Goal: Transaction & Acquisition: Purchase product/service

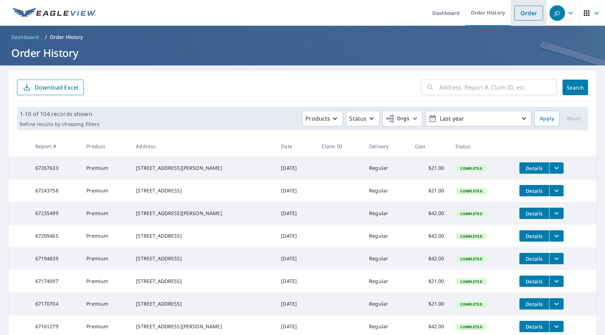
click at [524, 12] on link "Order" at bounding box center [528, 13] width 29 height 15
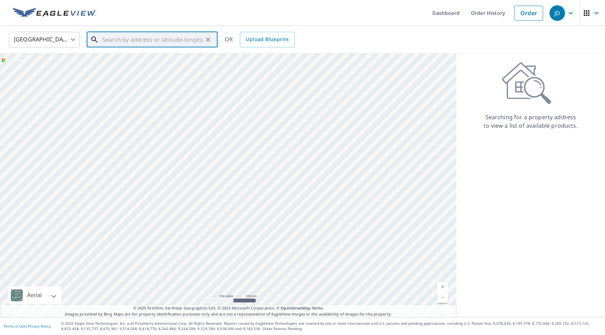
click at [162, 41] on input "text" at bounding box center [152, 40] width 101 height 20
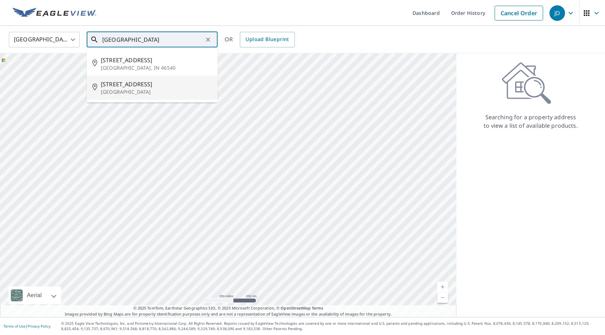
click at [119, 85] on span "[STREET_ADDRESS]" at bounding box center [156, 84] width 111 height 8
type input "[STREET_ADDRESS]"
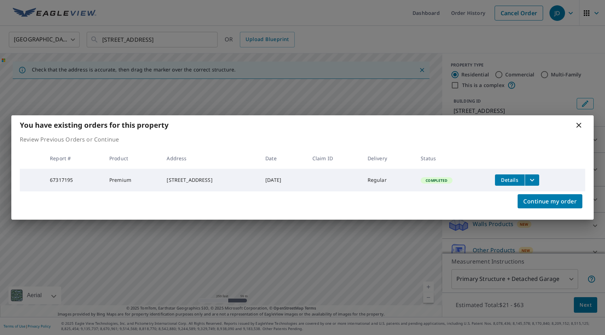
click at [580, 121] on icon at bounding box center [578, 125] width 8 height 8
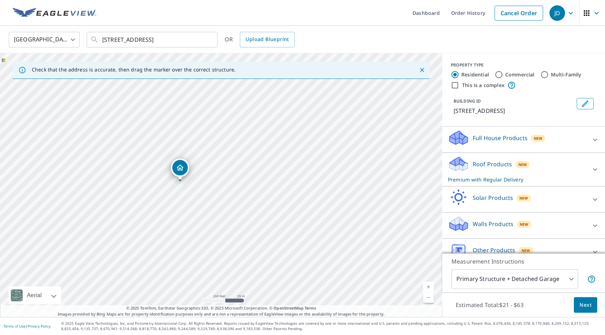
drag, startPoint x: 118, startPoint y: 174, endPoint x: 183, endPoint y: 181, distance: 65.1
click at [183, 181] on div "[STREET_ADDRESS]" at bounding box center [221, 184] width 442 height 263
click at [456, 86] on input "This is a complex" at bounding box center [454, 85] width 8 height 8
checkbox input "true"
radio input "false"
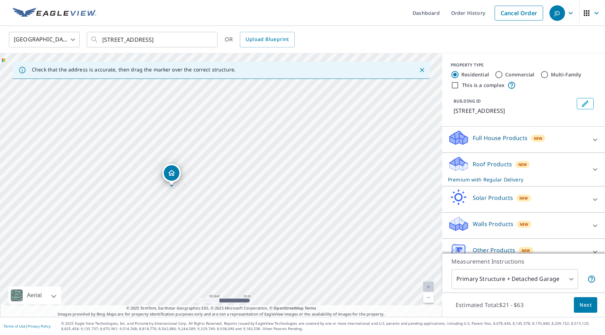
radio input "true"
type input "4"
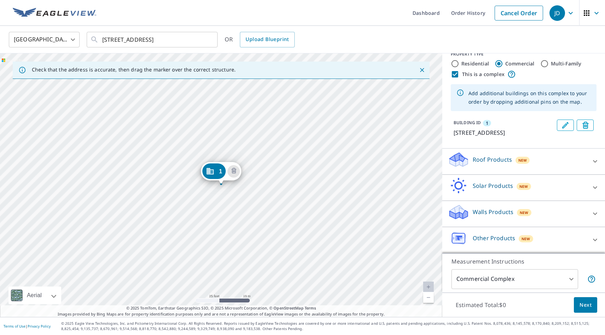
scroll to position [20, 0]
click at [585, 303] on span "Next" at bounding box center [585, 305] width 12 height 9
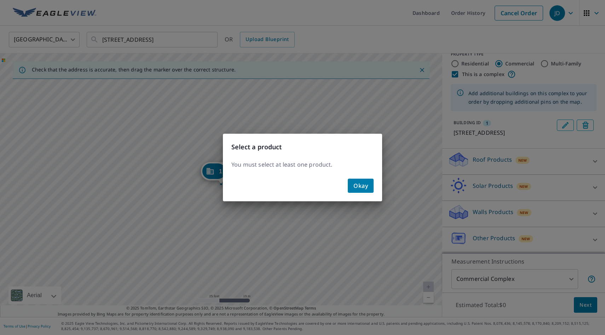
click at [359, 188] on span "Okay" at bounding box center [360, 186] width 14 height 10
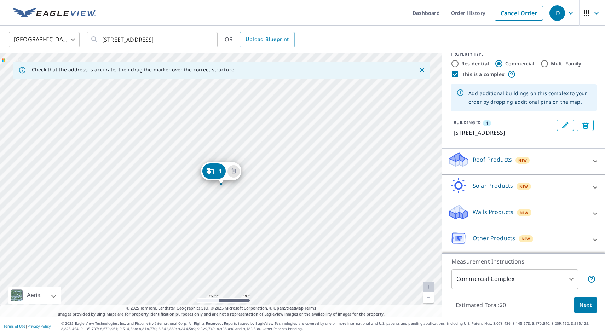
click at [464, 160] on icon at bounding box center [458, 157] width 18 height 9
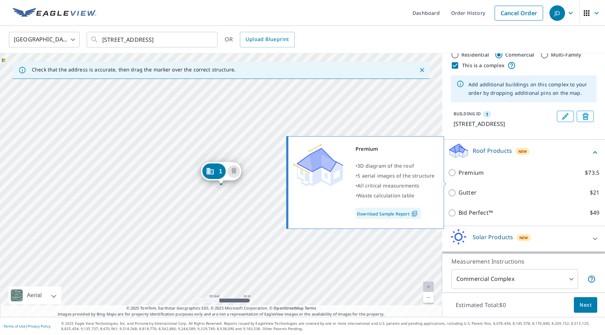
click at [452, 177] on input "Premium $73.5" at bounding box center [453, 172] width 11 height 8
checkbox input "true"
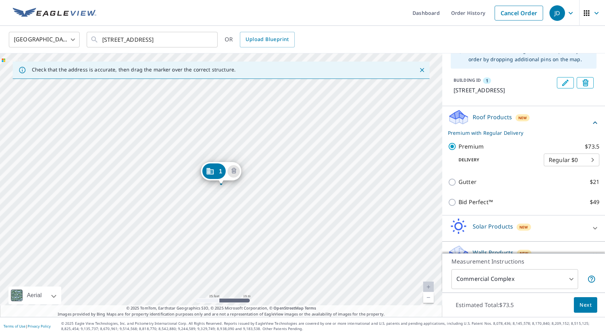
scroll to position [0, 0]
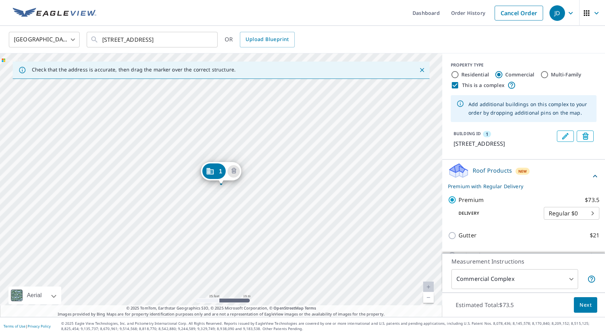
click at [543, 75] on input "Multi-Family" at bounding box center [544, 74] width 8 height 8
radio input "true"
type input "2"
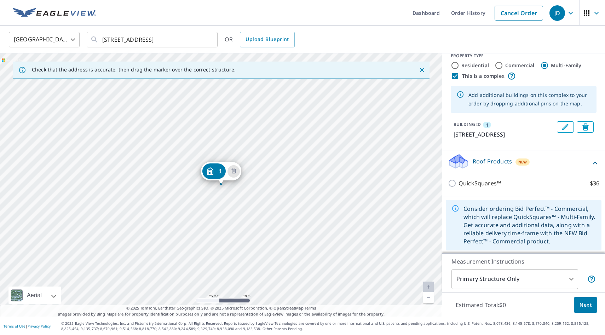
scroll to position [7, 0]
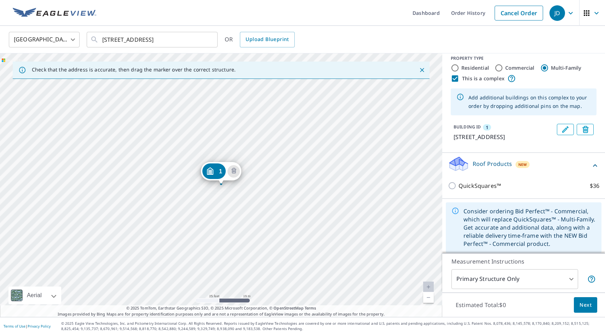
click at [501, 68] on input "Commercial" at bounding box center [498, 68] width 8 height 8
radio input "true"
type input "4"
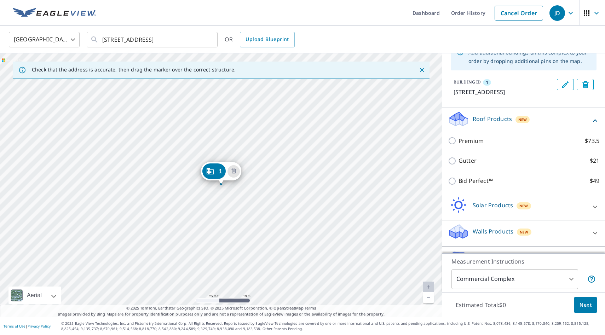
scroll to position [80, 0]
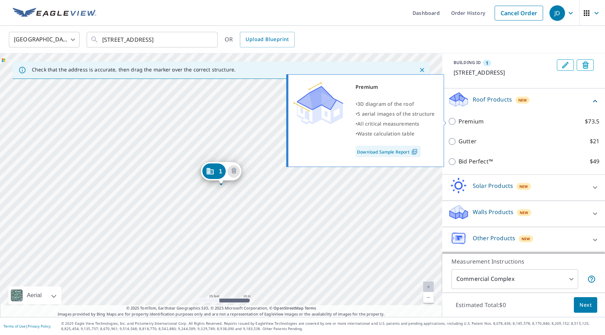
click at [454, 119] on input "Premium $73.5" at bounding box center [453, 121] width 11 height 8
checkbox input "true"
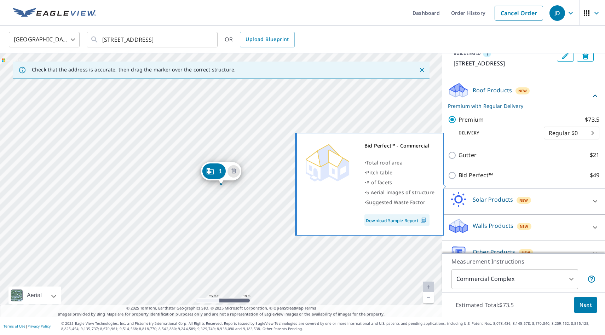
scroll to position [103, 0]
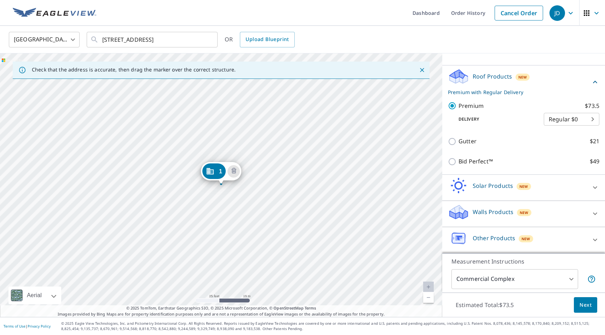
click at [570, 281] on body "JD JD Dashboard Order History Cancel Order JD [GEOGRAPHIC_DATA] [GEOGRAPHIC_DAT…" at bounding box center [302, 167] width 605 height 335
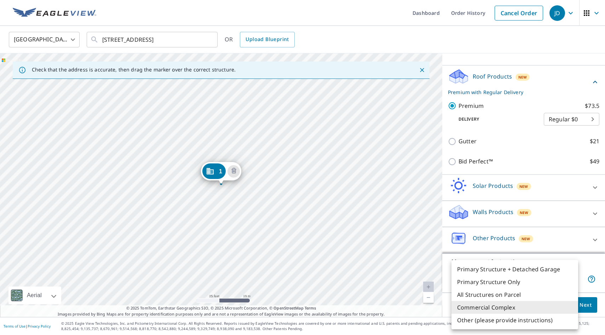
click at [586, 307] on div at bounding box center [302, 167] width 605 height 335
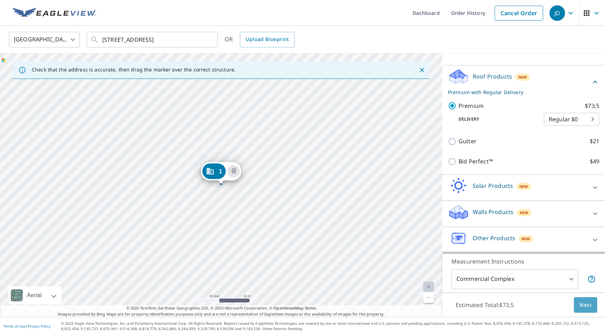
click at [587, 307] on span "Next" at bounding box center [585, 305] width 12 height 9
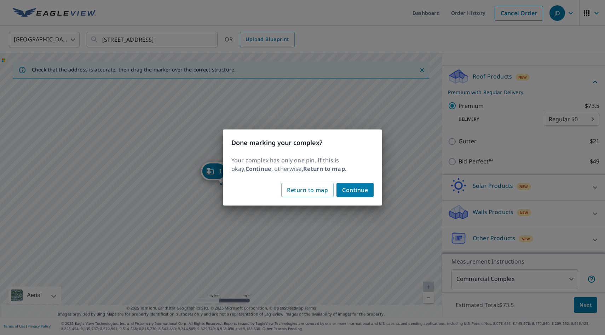
click at [362, 191] on span "Continue" at bounding box center [355, 190] width 26 height 10
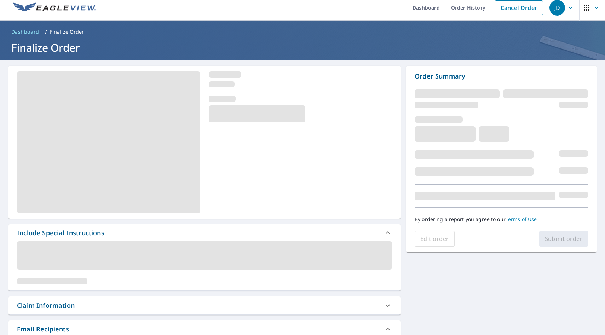
scroll to position [6, 0]
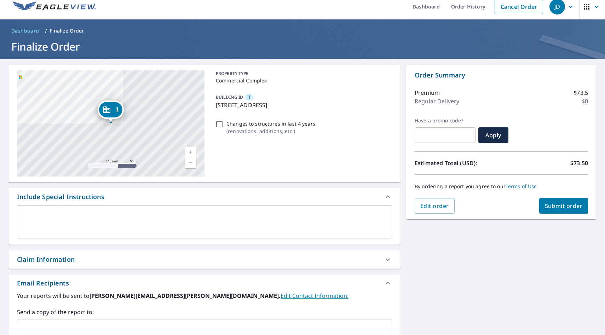
click at [318, 219] on textarea at bounding box center [204, 222] width 365 height 20
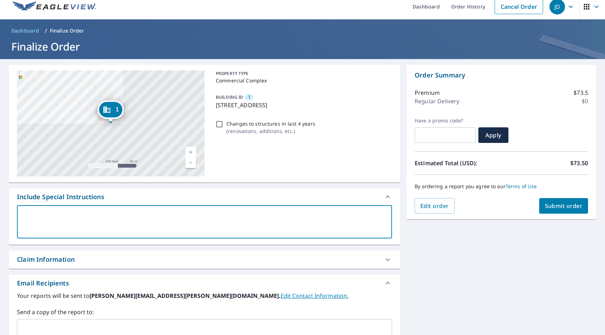
type textarea "P"
type textarea "x"
checkbox input "true"
type textarea "Pl"
type textarea "x"
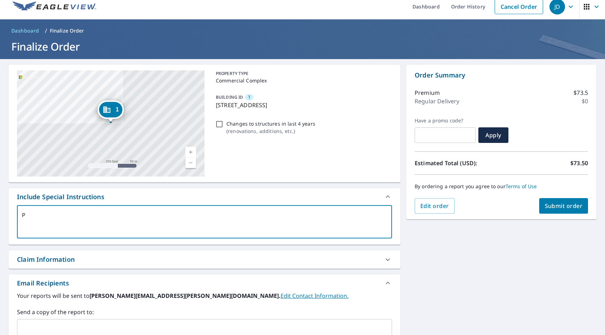
checkbox input "true"
type textarea "Ple"
type textarea "x"
checkbox input "true"
type textarea "Plea"
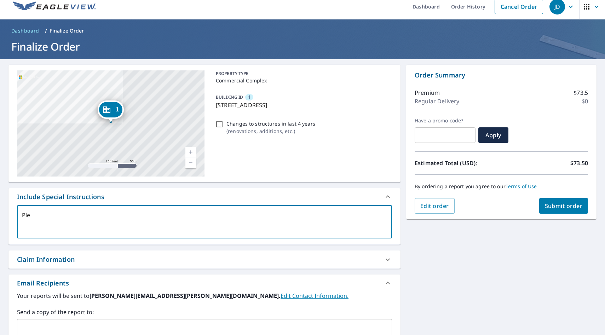
type textarea "x"
checkbox input "true"
type textarea "Pleas"
type textarea "x"
checkbox input "true"
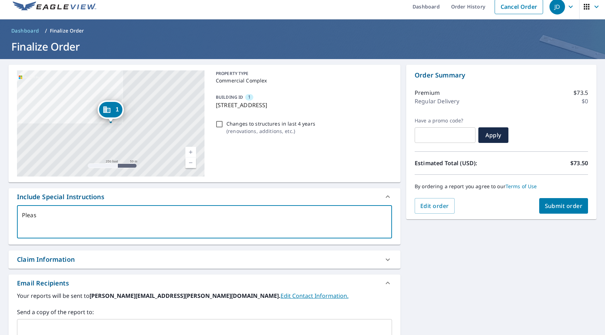
type textarea "Please"
type textarea "x"
checkbox input "true"
type textarea "Please"
type textarea "x"
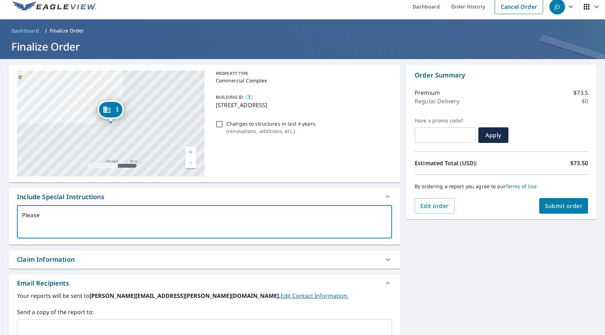
checkbox input "true"
type textarea "Please i"
type textarea "x"
checkbox input "true"
type textarea "Please in"
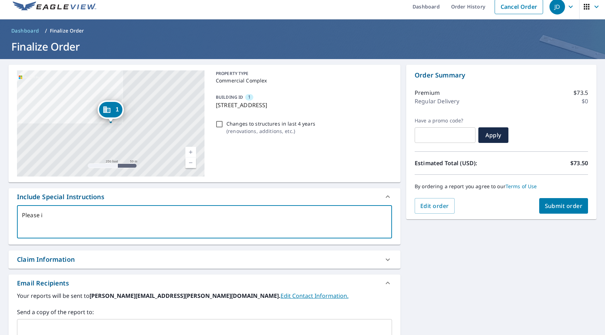
type textarea "x"
checkbox input "true"
type textarea "Please inc"
type textarea "x"
checkbox input "true"
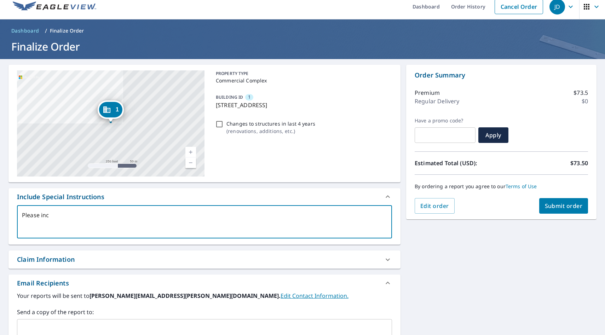
type textarea "Please incl"
type textarea "x"
checkbox input "true"
type textarea "Please inclu"
type textarea "x"
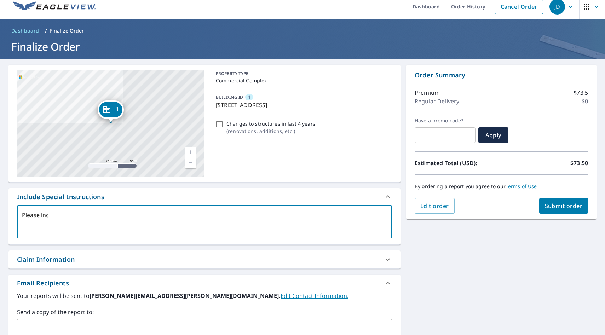
checkbox input "true"
type textarea "Please includ"
type textarea "x"
checkbox input "true"
type textarea "Please include"
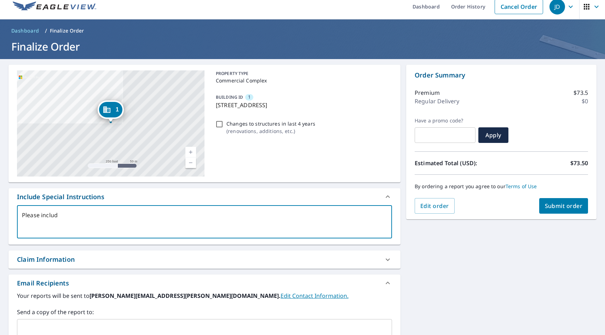
type textarea "x"
checkbox input "true"
type textarea "Please include"
type textarea "x"
checkbox input "true"
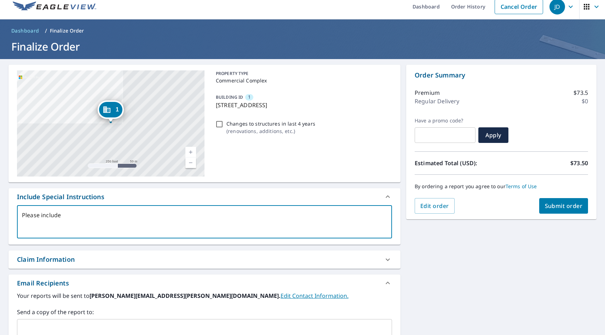
type textarea "Please include a"
type textarea "x"
checkbox input "true"
type textarea "Please include al"
type textarea "x"
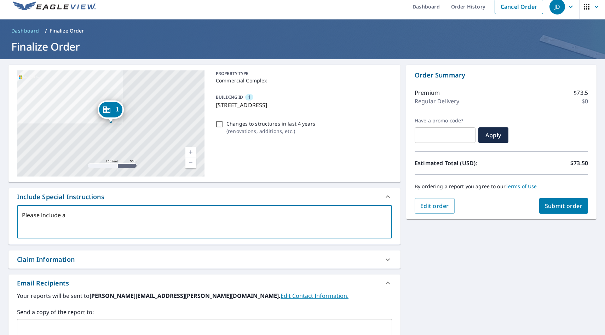
checkbox input "true"
type textarea "Please include all"
type textarea "x"
checkbox input "true"
type textarea "Please include all"
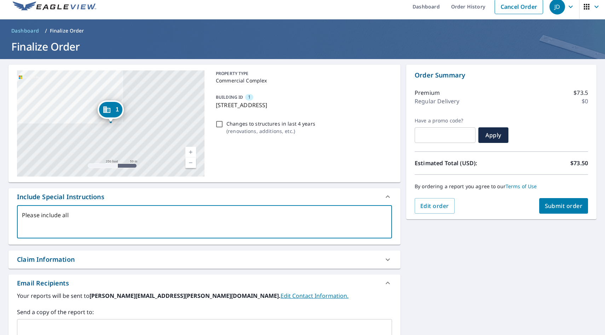
type textarea "x"
checkbox input "true"
type textarea "Please include all h"
type textarea "x"
checkbox input "true"
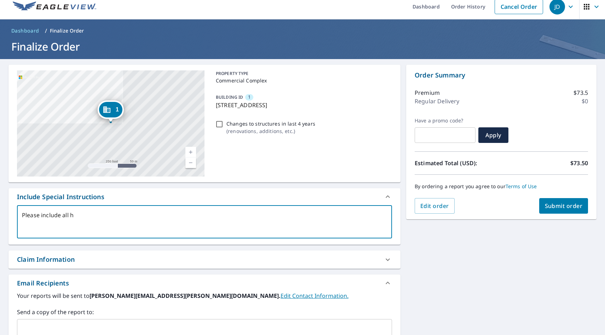
type textarea "Please include all ho"
type textarea "x"
checkbox input "true"
type textarea "Please include all hom"
type textarea "x"
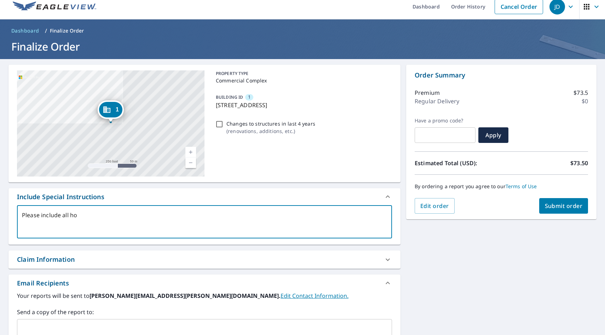
checkbox input "true"
type textarea "Please include all home"
type textarea "x"
checkbox input "true"
type textarea "Please include all homes"
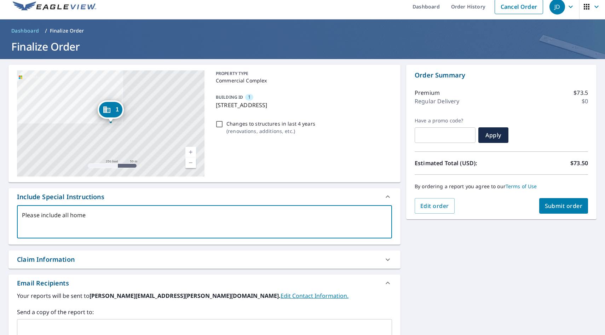
type textarea "x"
checkbox input "true"
type textarea "Please include all homes"
type textarea "x"
checkbox input "true"
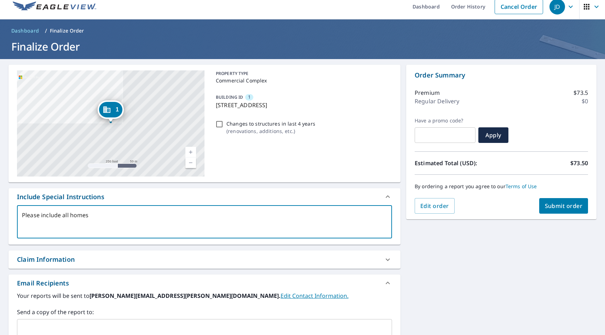
type textarea "Please include all homes i"
type textarea "x"
checkbox input "true"
type textarea "Please include all homes in"
type textarea "x"
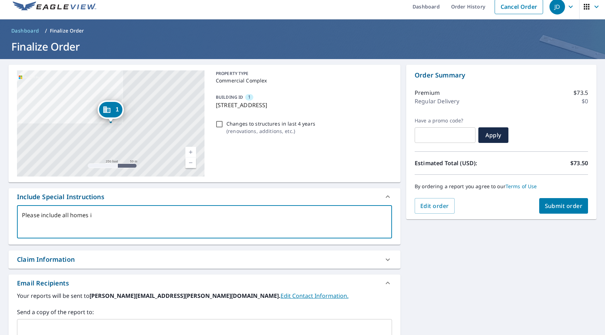
checkbox input "true"
type textarea "Please include all homes in"
type textarea "x"
checkbox input "true"
type textarea "Please include all homes in t"
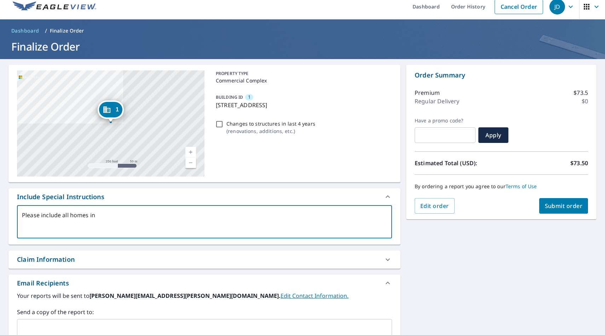
type textarea "x"
checkbox input "true"
type textarea "Please include all homes in th"
type textarea "x"
checkbox input "true"
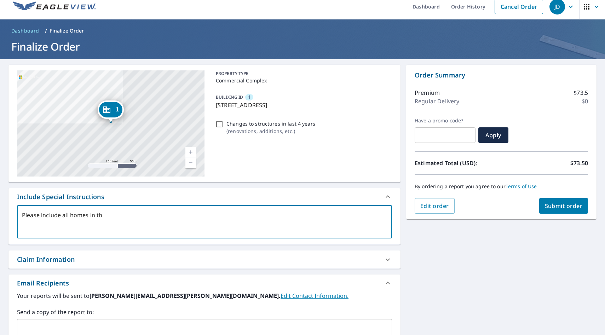
type textarea "Please include all homes in thi"
type textarea "x"
checkbox input "true"
type textarea "Please include all homes in this"
type textarea "x"
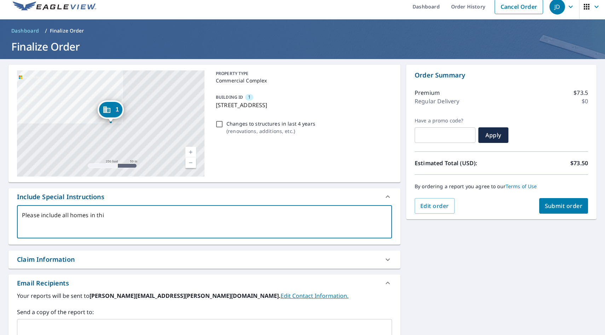
checkbox input "true"
type textarea "Please include all homes in this"
type textarea "x"
checkbox input "true"
type textarea "Please include all homes in this b"
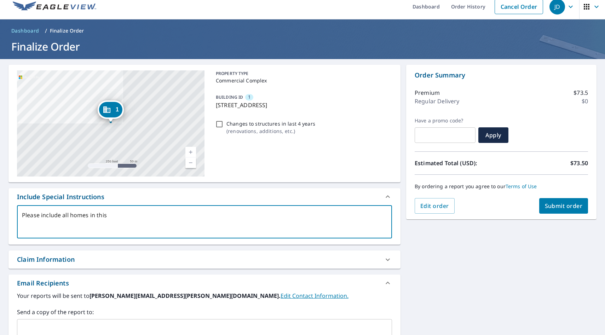
type textarea "x"
checkbox input "true"
type textarea "Please include all homes in this bl"
type textarea "x"
checkbox input "true"
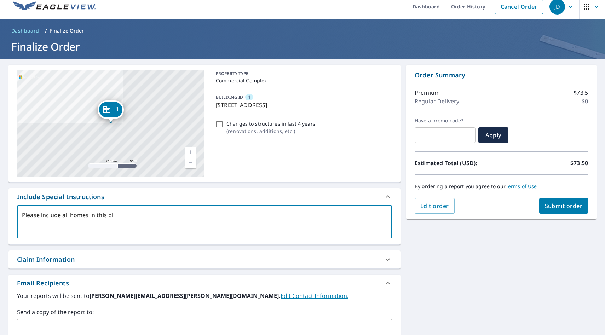
type textarea "Please include all homes in this blo"
type textarea "x"
checkbox input "true"
type textarea "Please include all homes in this bloc"
type textarea "x"
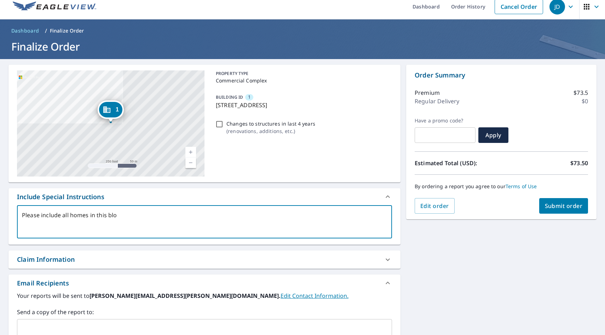
checkbox input "true"
type textarea "Please include all homes in this block"
type textarea "x"
checkbox input "true"
type textarea "Please include all homes in this block"
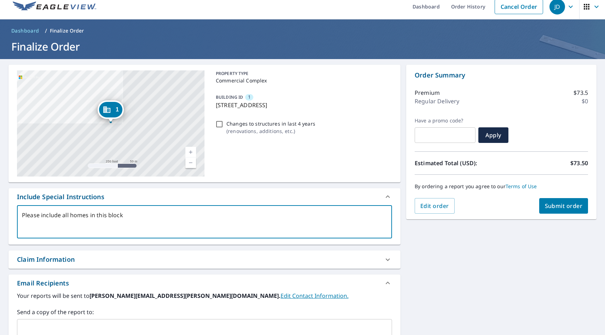
type textarea "x"
checkbox input "true"
type textarea "Please include all homes in this block o"
type textarea "x"
checkbox input "true"
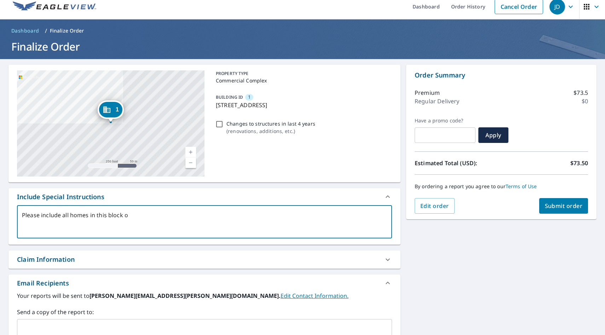
type textarea "Please include all homes in this block of"
type textarea "x"
checkbox input "true"
type textarea "Please include all homes in this block of"
type textarea "x"
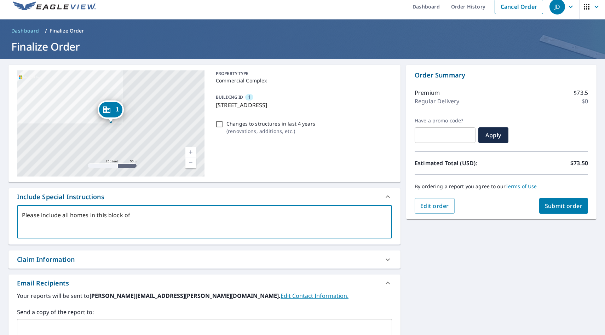
checkbox input "true"
type textarea "Please include all homes in this block of h"
type textarea "x"
checkbox input "true"
type textarea "Please include all homes in this block of ho"
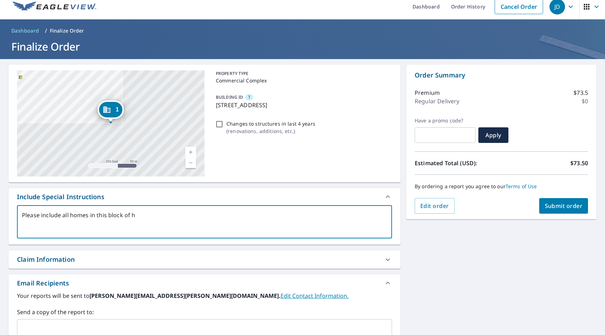
type textarea "x"
checkbox input "true"
type textarea "Please include all homes in this block of hom"
type textarea "x"
checkbox input "true"
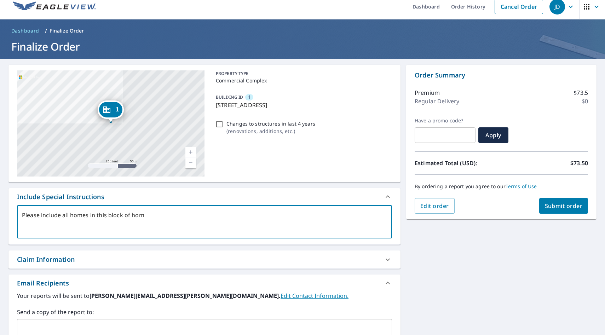
type textarea "Please include all homes in this block of home"
type textarea "x"
checkbox input "true"
type textarea "Please include all homes in this block of homes"
type textarea "x"
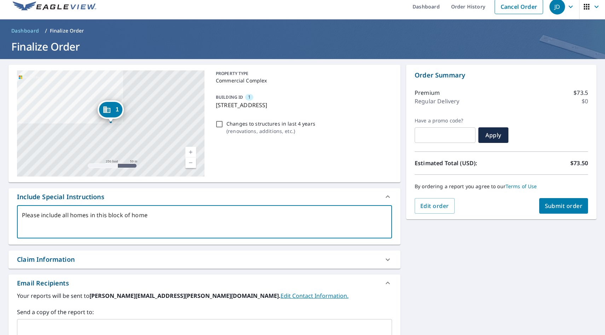
checkbox input "true"
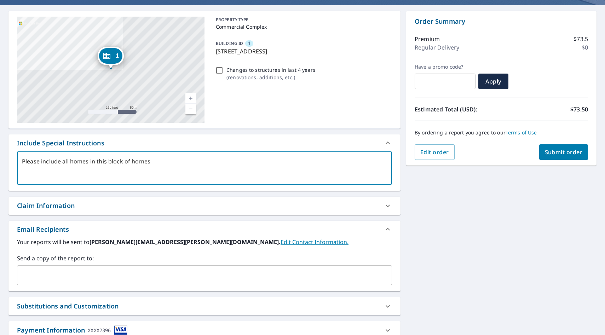
scroll to position [110, 0]
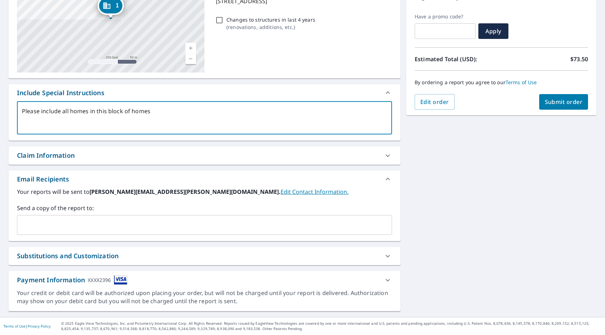
type textarea "Please include all homes in this block of homes"
type textarea "x"
click at [176, 226] on input "text" at bounding box center [199, 224] width 358 height 13
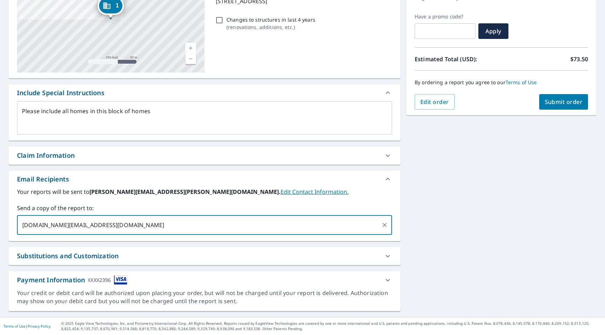
type input "[DOMAIN_NAME][EMAIL_ADDRESS][DOMAIN_NAME]"
type textarea "x"
checkbox input "true"
click at [576, 101] on span "Submit order" at bounding box center [564, 102] width 38 height 8
type textarea "x"
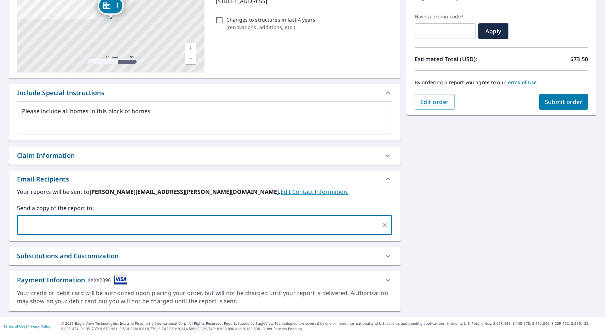
checkbox input "true"
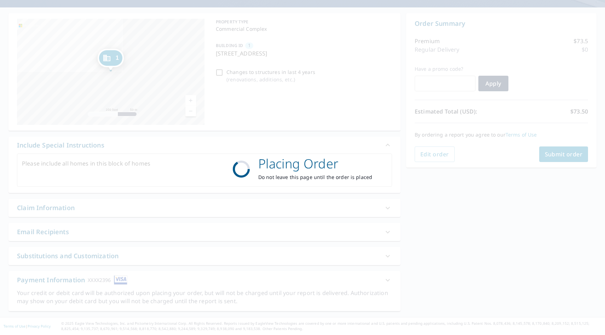
scroll to position [58, 0]
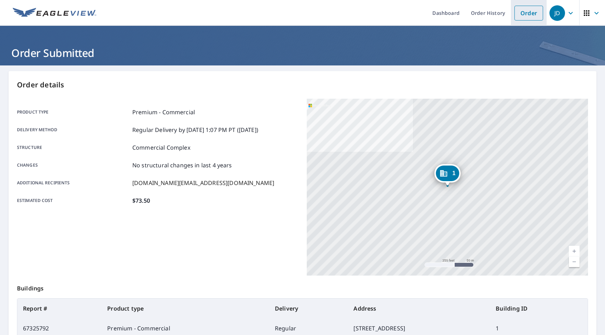
click at [526, 14] on link "Order" at bounding box center [528, 13] width 29 height 15
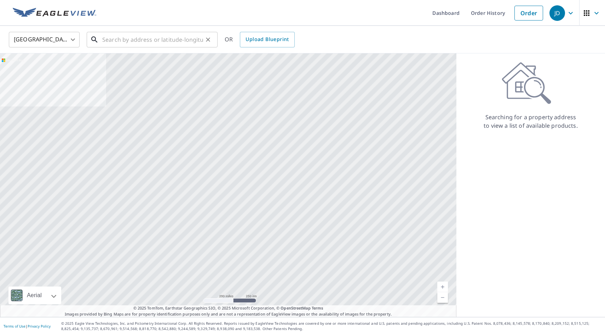
click at [168, 42] on input "text" at bounding box center [152, 40] width 101 height 20
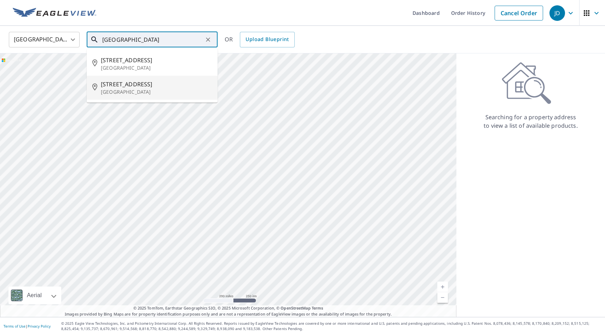
click at [118, 85] on span "[STREET_ADDRESS]" at bounding box center [156, 84] width 111 height 8
type input "[STREET_ADDRESS]"
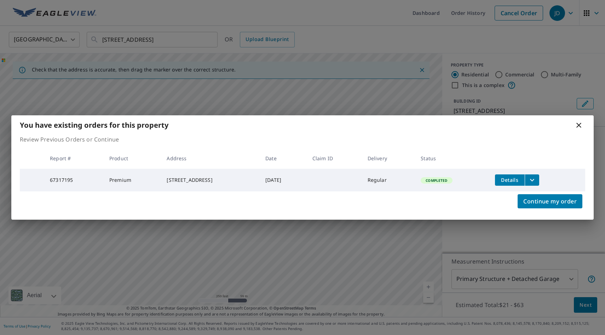
click at [578, 123] on icon at bounding box center [578, 125] width 5 height 5
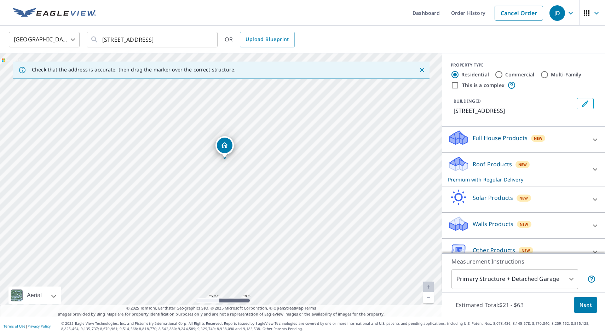
drag, startPoint x: 225, startPoint y: 155, endPoint x: 226, endPoint y: 143, distance: 12.4
click at [454, 85] on input "This is a complex" at bounding box center [454, 85] width 8 height 8
checkbox input "true"
radio input "false"
radio input "true"
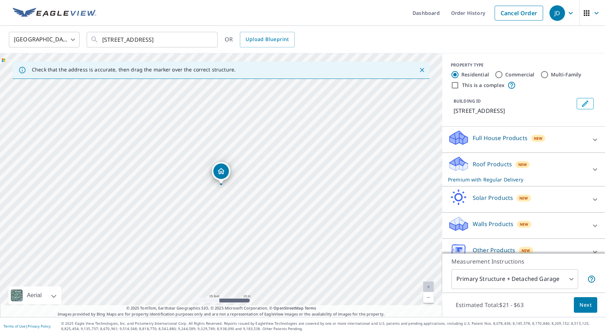
type input "4"
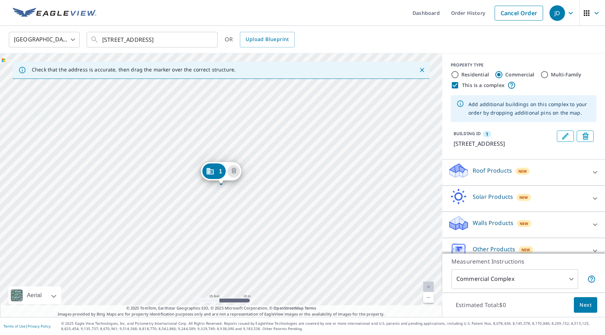
click at [501, 175] on p "Roof Products" at bounding box center [491, 170] width 39 height 8
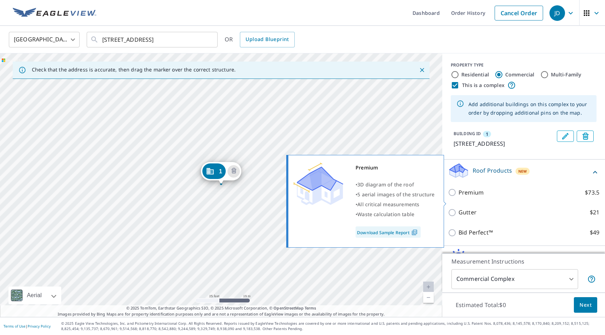
click at [479, 197] on p "Premium" at bounding box center [470, 192] width 25 height 9
click at [458, 197] on input "Premium $73.5" at bounding box center [453, 192] width 11 height 8
checkbox input "true"
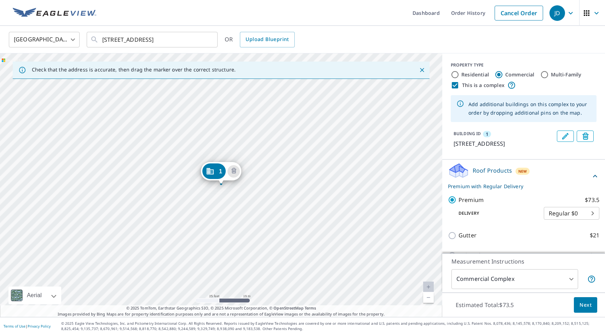
click at [581, 303] on span "Next" at bounding box center [585, 305] width 12 height 9
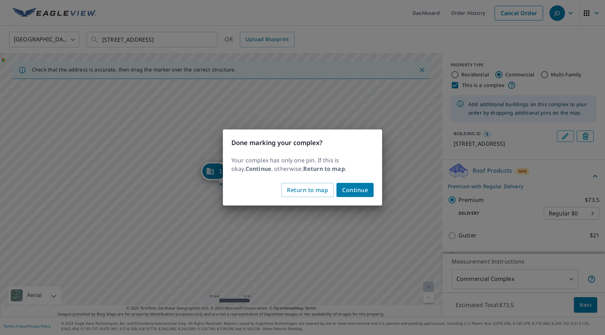
click at [363, 193] on span "Continue" at bounding box center [355, 190] width 26 height 10
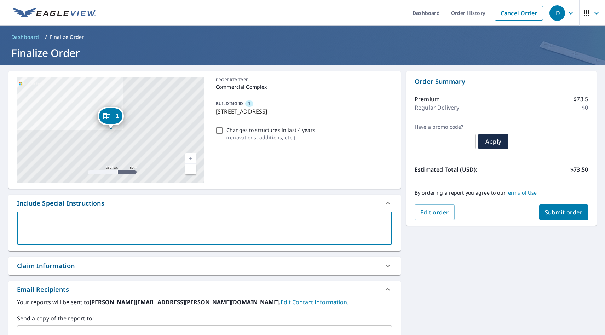
click at [205, 228] on textarea at bounding box center [204, 228] width 365 height 20
type textarea "P"
type textarea "x"
checkbox input "true"
type textarea "Pl"
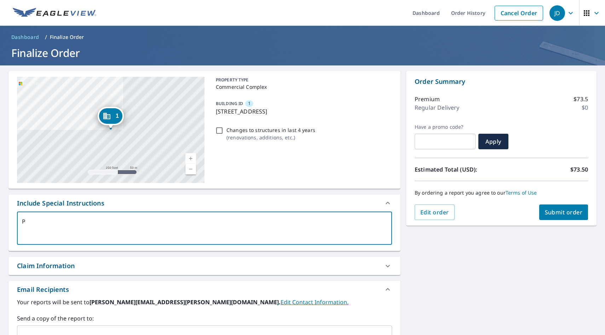
type textarea "x"
checkbox input "true"
type textarea "Ple"
type textarea "x"
checkbox input "true"
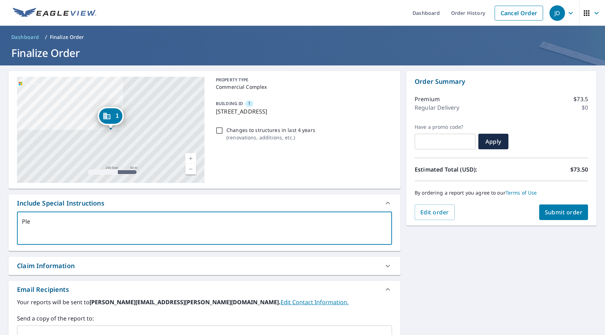
type textarea "Plea"
type textarea "x"
checkbox input "true"
type textarea "Pleas"
type textarea "x"
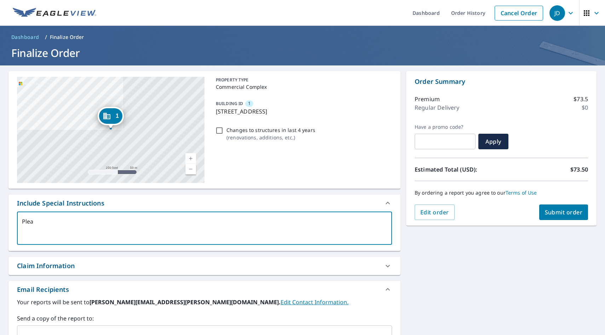
checkbox input "true"
type textarea "Please"
type textarea "x"
checkbox input "true"
type textarea "Please"
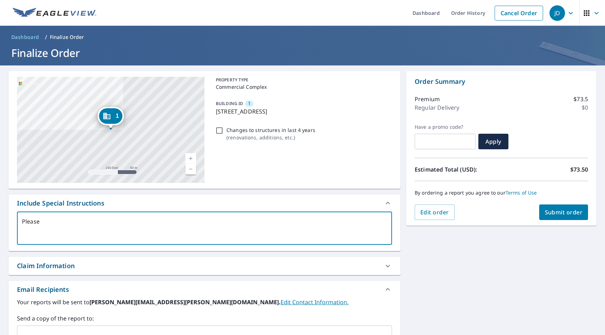
type textarea "x"
checkbox input "true"
type textarea "Please i"
type textarea "x"
checkbox input "true"
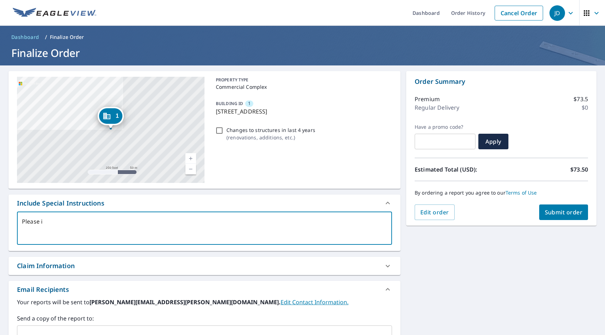
type textarea "Please in"
type textarea "x"
checkbox input "true"
type textarea "Please inc"
type textarea "x"
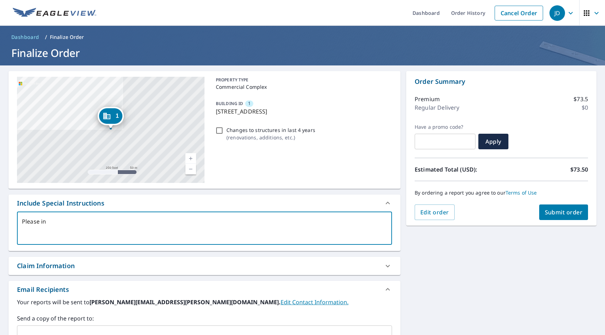
checkbox input "true"
type textarea "Please incl"
type textarea "x"
checkbox input "true"
type textarea "Please inclu"
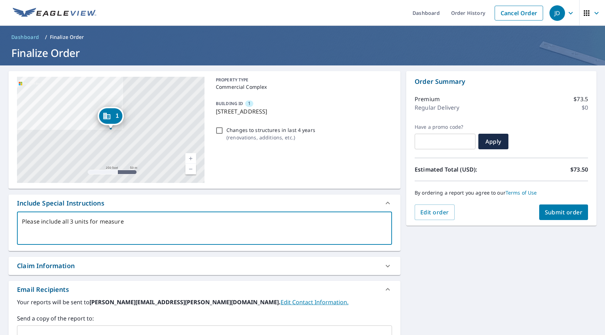
scroll to position [110, 0]
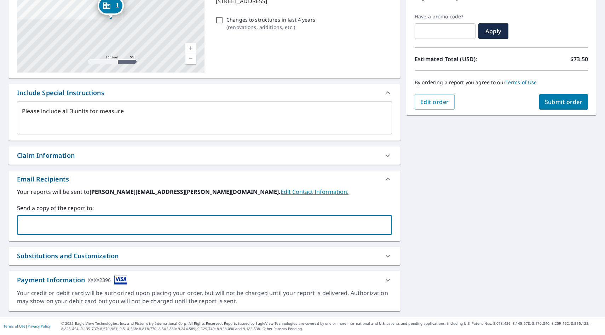
click at [181, 223] on input "text" at bounding box center [199, 224] width 358 height 13
click at [551, 103] on span "Submit order" at bounding box center [564, 102] width 38 height 8
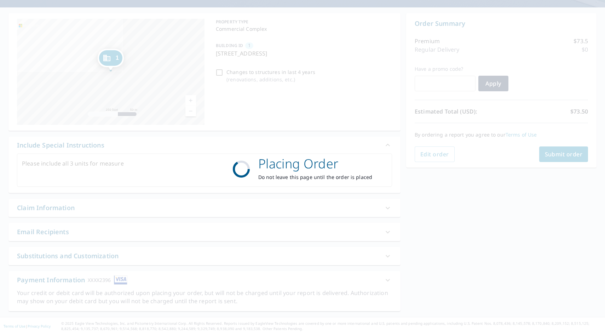
scroll to position [58, 0]
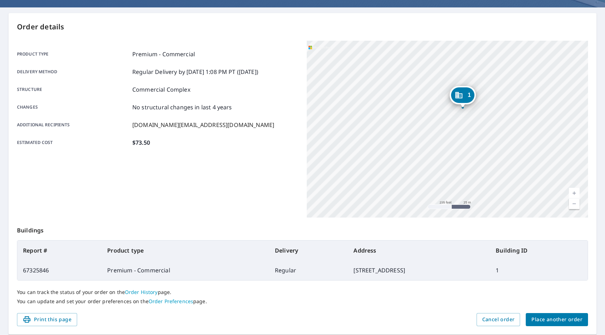
drag, startPoint x: 542, startPoint y: 113, endPoint x: 425, endPoint y: 145, distance: 120.6
click at [425, 145] on div "1 [STREET_ADDRESS]" at bounding box center [447, 129] width 281 height 177
drag, startPoint x: 474, startPoint y: 104, endPoint x: 455, endPoint y: 150, distance: 49.6
click at [455, 150] on div "1 [STREET_ADDRESS]" at bounding box center [447, 129] width 281 height 177
